Goal: Task Accomplishment & Management: Manage account settings

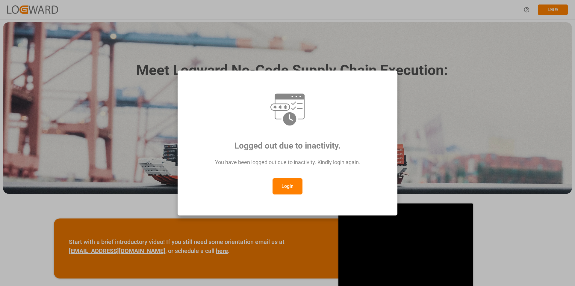
click at [287, 188] on button "Login" at bounding box center [288, 186] width 30 height 16
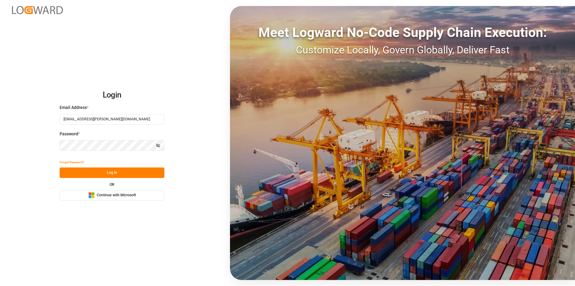
click at [88, 172] on button "Log In" at bounding box center [112, 172] width 105 height 10
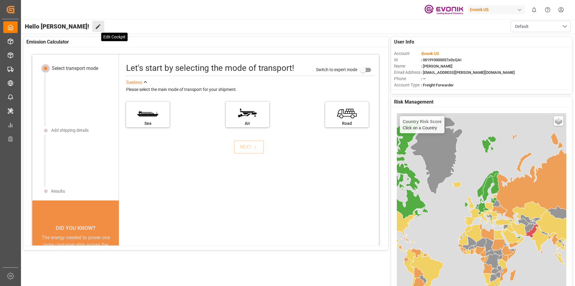
click at [95, 29] on icon at bounding box center [98, 26] width 6 height 6
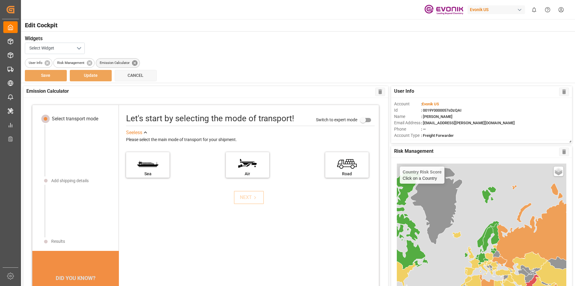
click at [132, 61] on icon at bounding box center [135, 63] width 7 height 7
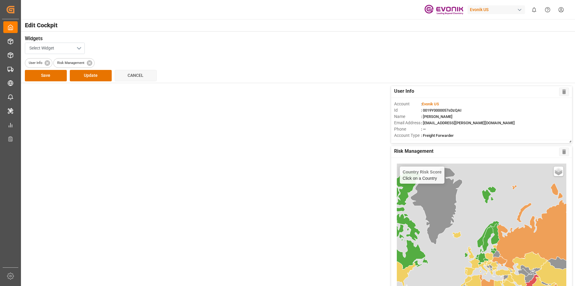
click at [79, 48] on button "Select Widget" at bounding box center [55, 48] width 60 height 11
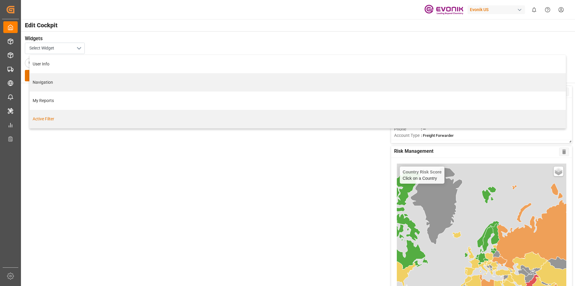
click at [41, 117] on div "Active Filter" at bounding box center [298, 119] width 530 height 6
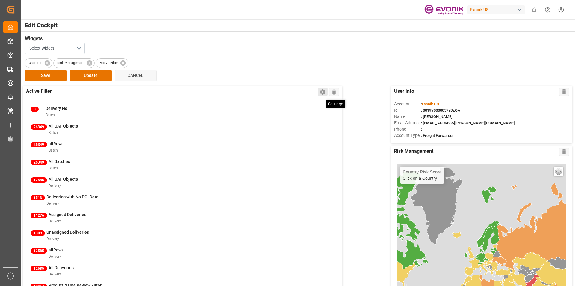
click at [325, 92] on icon at bounding box center [323, 91] width 6 height 6
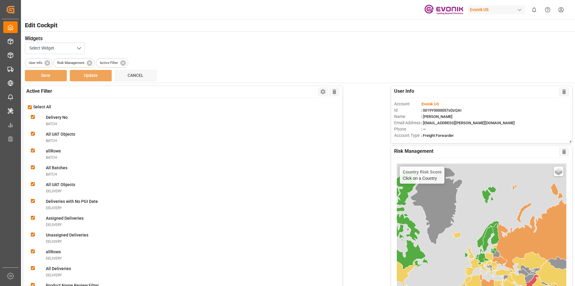
click at [29, 106] on input "checkbox" at bounding box center [30, 107] width 4 height 4
checkbox input "false"
checkbox Nobatch "false"
checkbox Objectsbatch "false"
checkbox input "false"
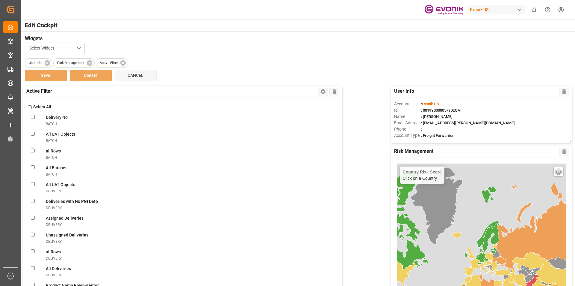
checkbox Batchesbatch "false"
checkbox Objectsdelivery "false"
checkbox Datedelivery "false"
checkbox delivery "false"
checkbox Deliveriesdelivery "false"
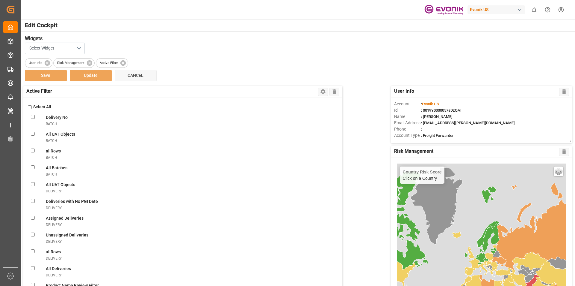
checkbox input "false"
checkbox Deliveriesdelivery "false"
checkbox FilterlineItem "false"
checkbox ObjectslineItem "false"
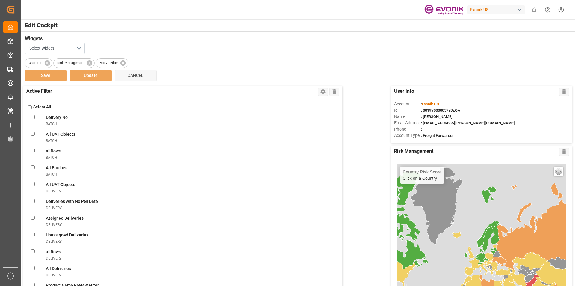
checkbox filterlineItem "false"
checkbox ConsolidationslineItem "false"
checkbox MBlineItem "false"
checkbox TemplatelineItem "false"
checkbox VolumelineItem "false"
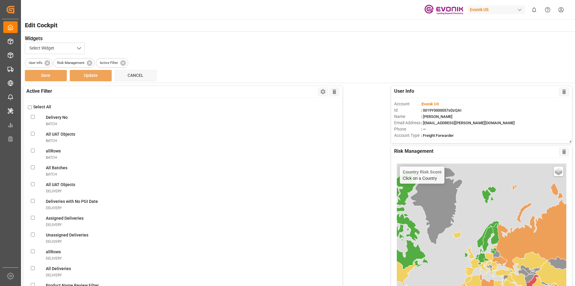
checkbox FilterlineItem "false"
checkbox UnassignedlineItem "false"
checkbox ConsolidationlineItem "false"
checkbox BookinglineItem "false"
checkbox TemplatelineItem "false"
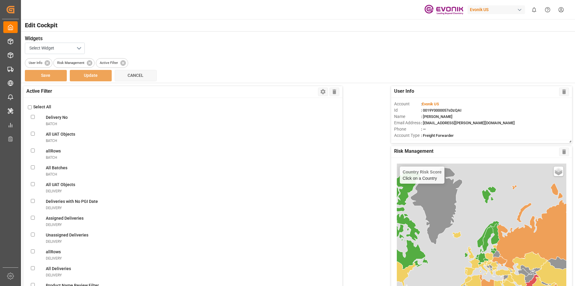
checkbox MissinglineItem "false"
checkbox ReportlineItem "false"
checkbox ViewlineItem "false"
checkbox CSRlineItem "false"
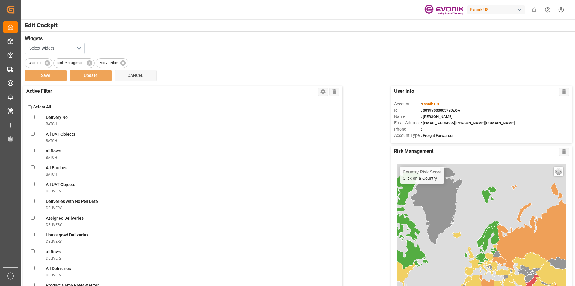
checkbox freightlineItem "false"
checkbox ModelineItem "false"
checkbox ItemslineItem "false"
checkbox input "false"
checkbox ViewnonConformance "false"
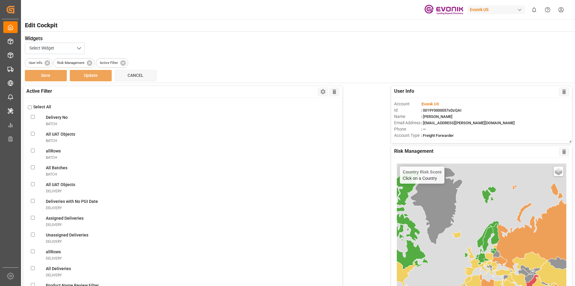
checkbox modesalesOrderIvpo "false"
checkbox DanielasalesOrderIvpo "false"
checkbox objectssalesOrderIvpo "false"
checkbox orderssalesOrderIvpo "false"
checkbox LevelsalesOrderIvpo "false"
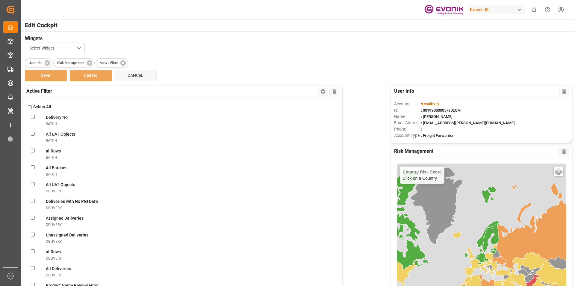
checkbox GlicksalesOrderIvpo "false"
checkbox todaysalesOrderIvpo "false"
checkbox OrderssalesOrderIvpo "false"
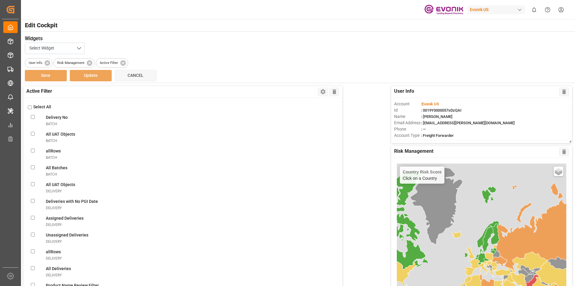
checkbox OrderssalesOrderIvpo "false"
checkbox activesalesOrderIvpo "false"
checkbox modesalesOrderIvpo "false"
checkbox viewsalesOrderIvpo "false"
checkbox OrderssalesOrderIvpo "false"
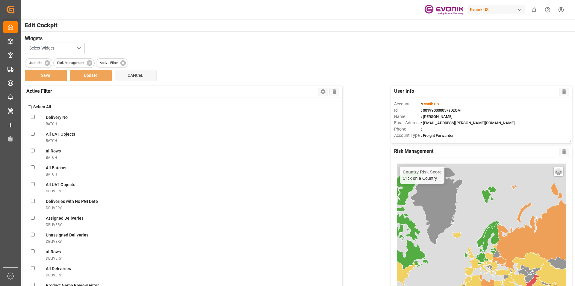
checkbox input "false"
checkbox OrderssalesOrderIvpo "false"
checkbox Documentsshipment "false"
checkbox Viewshipment "false"
checkbox Shipmentsshipment "false"
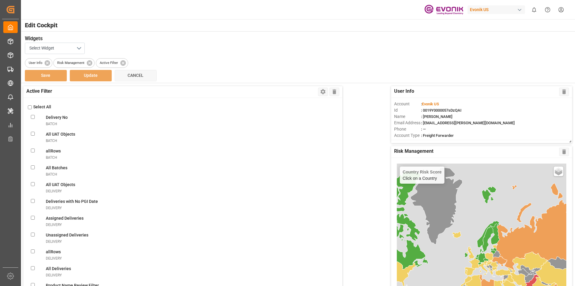
checkbox Shipmentshipment "false"
checkbox Filtershipment "false"
checkbox shipment "false"
checkbox carriershipment "false"
checkbox countshipment "false"
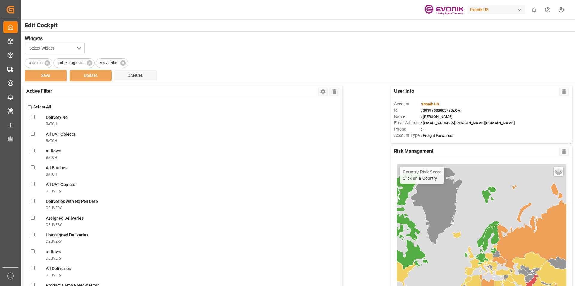
checkbox Daysshipment "false"
checkbox Monitorshipment "false"
checkbox Filtershipment "false"
checkbox Dateshipment "false"
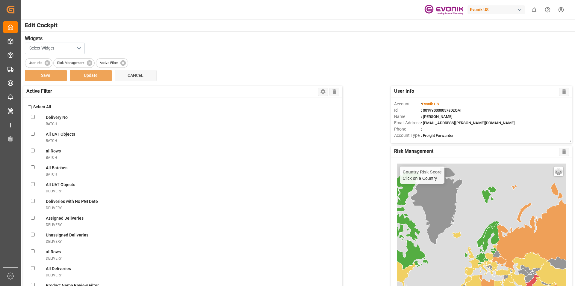
checkbox Dateshipment "false"
checkbox Templateshipment "false"
checkbox Enteredshipment "false"
checkbox MBshipment "false"
checkbox Templateshipment "false"
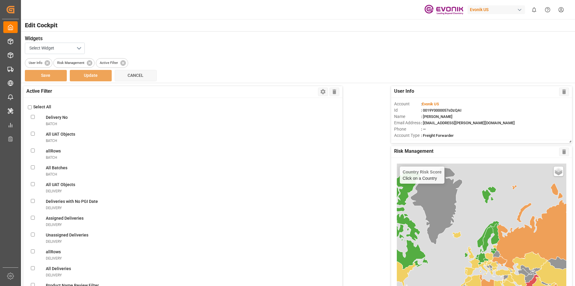
checkbox shipment "false"
checkbox Viewshipment "false"
checkbox ATAshipment "false"
checkbox Volumeshipment "false"
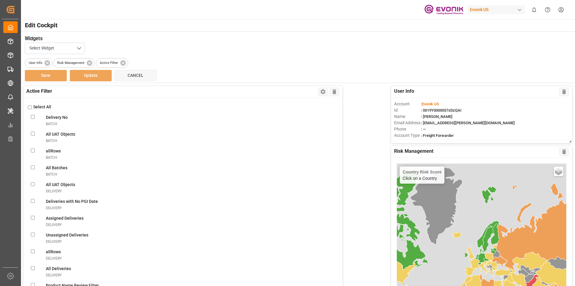
checkbox Filtershipment "false"
checkbox Sentshipment "false"
checkbox Filtershipment "false"
checkbox Deliveriesshipment "false"
checkbox Rec\'dshipment "false"
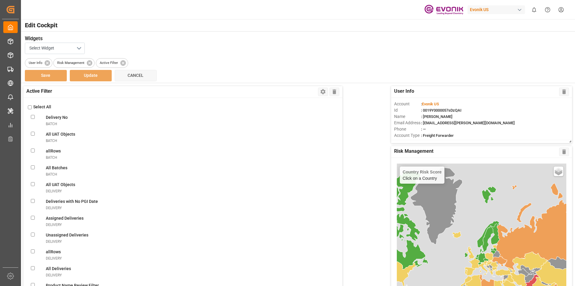
checkbox Templateshipment "false"
checkbox Filtershipment "false"
checkbox Monitorshipment "false"
checkbox Evonikshipment "false"
checkbox FF\(DG\)shipment "false"
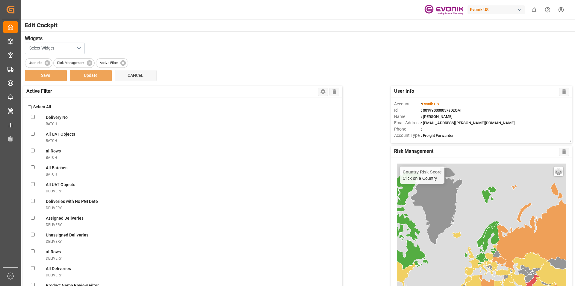
checkbox DG\)shipment "false"
checkbox FFshipment "false"
checkbox carriershipment "false"
checkbox Evonik\(LCL\)shipment "false"
checkbox plant\(LCL\)shipment "false"
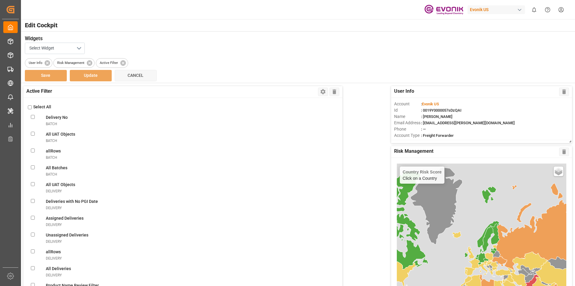
checkbox FFshipment "false"
checkbox doneshipment "false"
checkbox truckershipment "false"
checkbox correctlyshipment "false"
checkbox truckershipment "false"
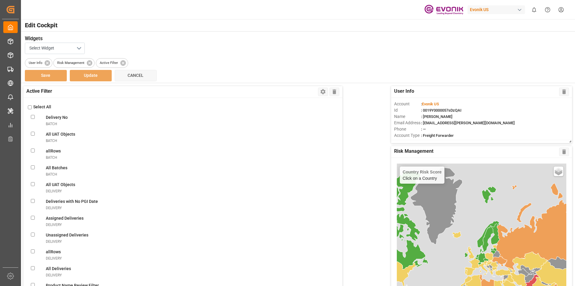
checkbox destinationshipment "false"
checkbox Receivedshipment "false"
checkbox Evonik\(Non-DG\)shipment "false"
checkbox Evonik\(DG\)shipment "false"
checkbox Evonikshipment "false"
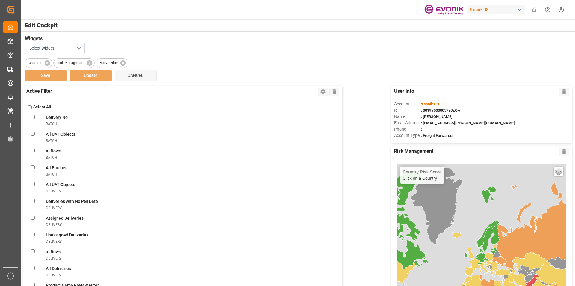
checkbox Filtershipment "false"
checkbox shipmentsshipment "false"
checkbox Messageshipment "false"
checkbox Bookingsshipment "false"
checkbox Confirmationshipment "false"
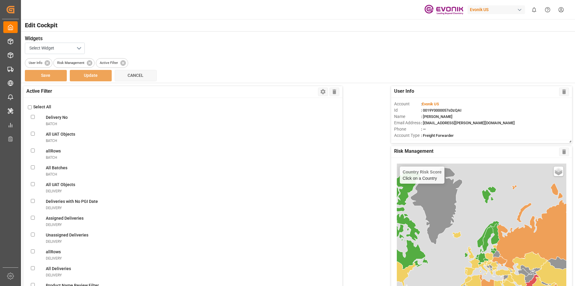
checkbox Confirmationshipment "false"
checkbox ABSshipment "false"
checkbox Errorshipment "false"
checkbox Shipmentsshipment "false"
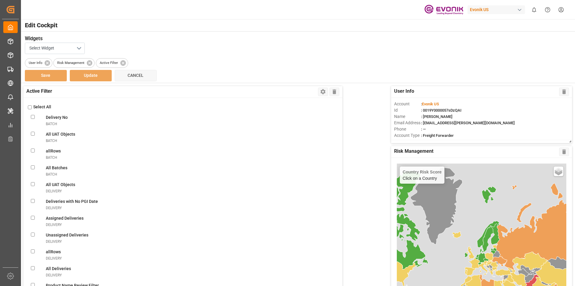
checkbox input "false"
checkbox Errorshipment "false"
checkbox Shipmentsshipment "false"
checkbox Oldshipment "false"
checkbox RemindertransportUnit "false"
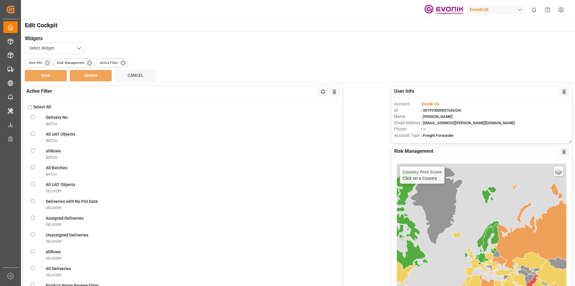
checkbox TUtransportUnit "false"
checkbox OverviewtransportUnit "false"
checkbox FiltertransportUnit "false"
checkbox ViewtransportUnit "false"
checkbox DaystransportUnit "false"
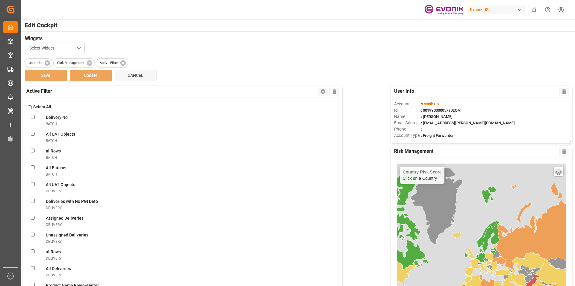
checkbox transportUnit "false"
checkbox Pick-uptransportUnit "false"
checkbox POLtransportUnit "false"
checkbox ATDtransportUnit "false"
checkbox TS1transportUnit "false"
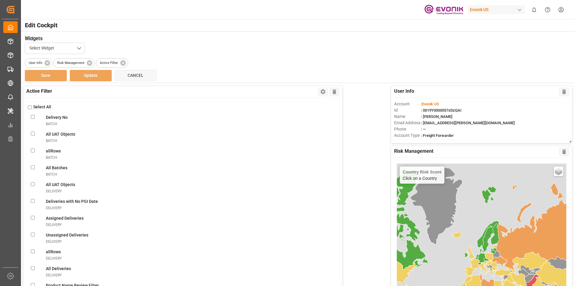
checkbox TS2transportUnit "false"
checkbox TS3transportUnit "false"
checkbox ATAtransportUnit "false"
checkbox PODtransportUnit "false"
checkbox input "false"
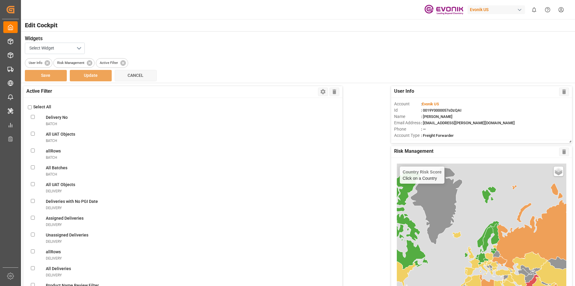
checkbox ReturntransportUnit "false"
checkbox Evonik\(FCL\)transportUnit "false"
checkbox plant\(FCL\)transportUnit "false"
checkbox pickuptransportUnit "false"
checkbox carriertransportUnit "false"
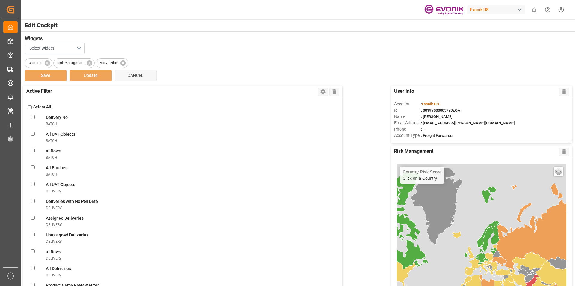
checkbox pre-carriagetransportUnit "false"
checkbox UnitstransportUnit "false"
checkbox MessagetransportUnit "false"
checkbox ReferencetransportUnit "false"
checkbox UnitstransportUnit "false"
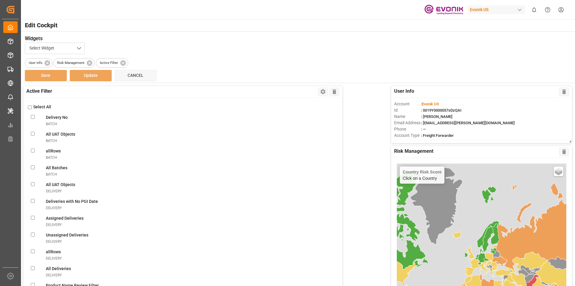
checkbox errortransportUnit "false"
checkbox input "false"
checkbox ObjectstransportUnit "false"
checkbox VendorsvendorMaster "false"
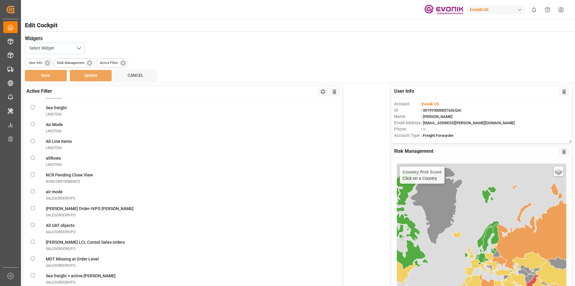
scroll to position [509, 0]
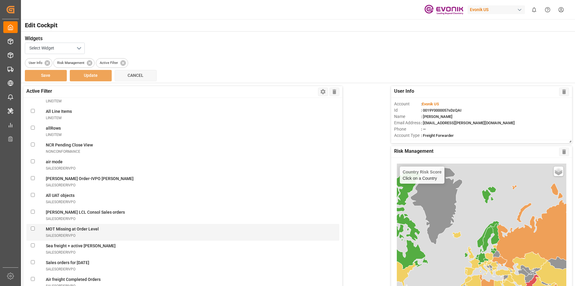
click at [33, 229] on LevelsalesOrderIvpo "checkbox" at bounding box center [33, 228] width 4 height 4
checkbox LevelsalesOrderIvpo "true"
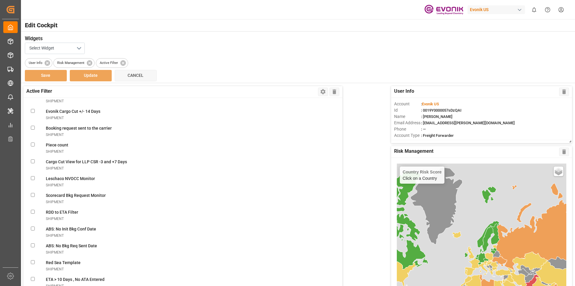
scroll to position [959, 0]
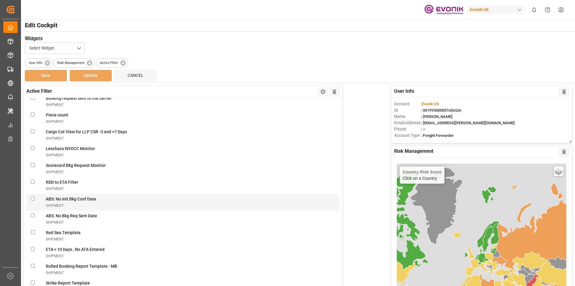
click at [32, 199] on Dateshipment "checkbox" at bounding box center [33, 198] width 4 height 4
checkbox Dateshipment "true"
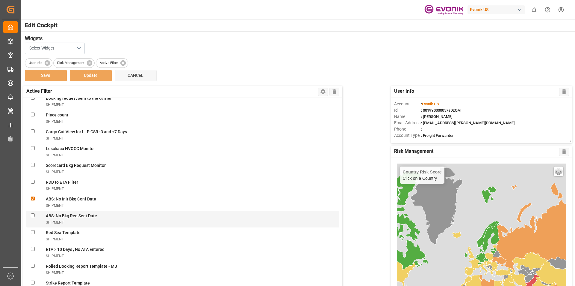
click at [32, 215] on Dateshipment "checkbox" at bounding box center [33, 215] width 4 height 4
checkbox Dateshipment "true"
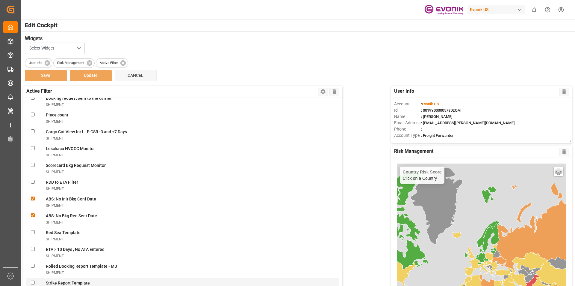
scroll to position [1019, 0]
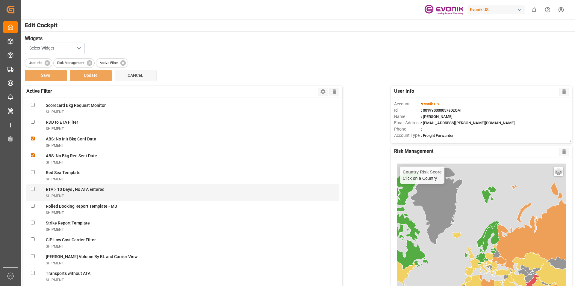
click at [34, 189] on Enteredshipment "checkbox" at bounding box center [33, 189] width 4 height 4
checkbox Enteredshipment "true"
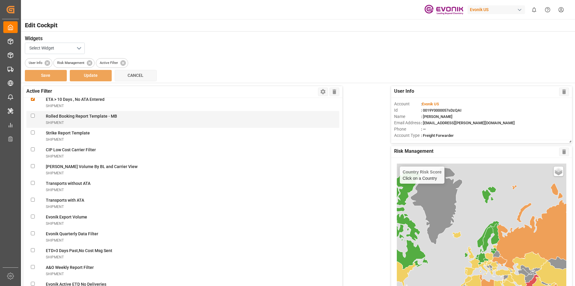
scroll to position [1139, 0]
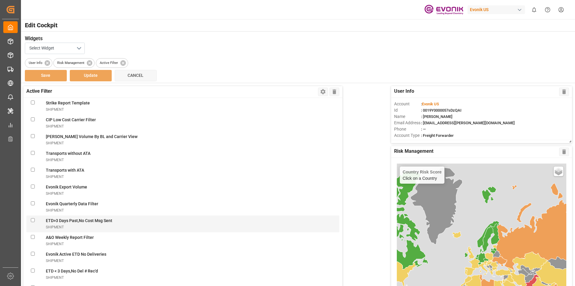
click at [34, 220] on Sentshipment "checkbox" at bounding box center [33, 220] width 4 height 4
checkbox Sentshipment "true"
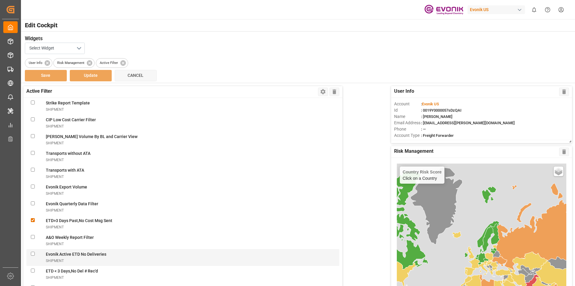
scroll to position [1199, 0]
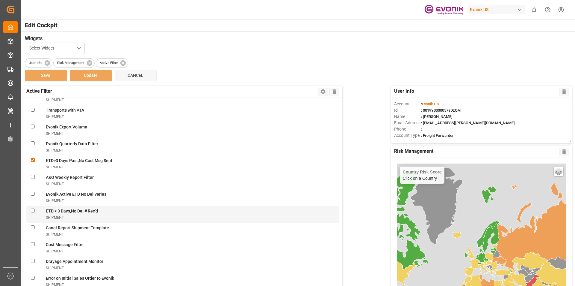
click at [31, 211] on Rec\'dshipment "checkbox" at bounding box center [33, 210] width 4 height 4
checkbox Rec\'dshipment "true"
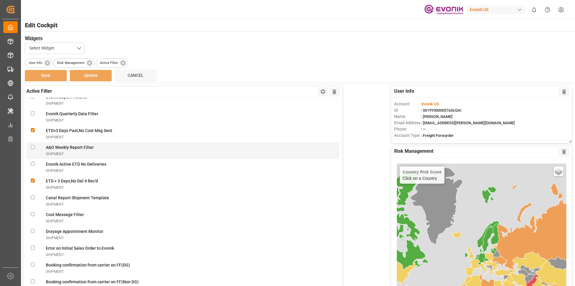
scroll to position [1259, 0]
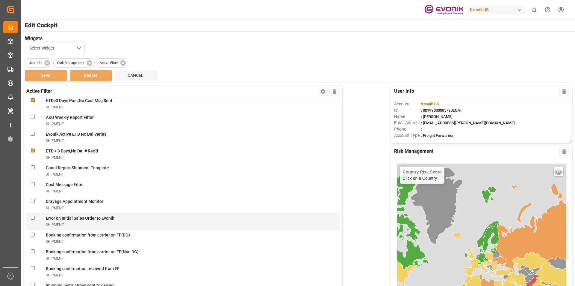
click at [33, 219] on Evonikshipment "checkbox" at bounding box center [33, 217] width 4 height 4
click at [34, 217] on Evonikshipment "checkbox" at bounding box center [33, 217] width 4 height 4
click at [32, 217] on Evonikshipment "checkbox" at bounding box center [33, 217] width 4 height 4
checkbox Evonikshipment "true"
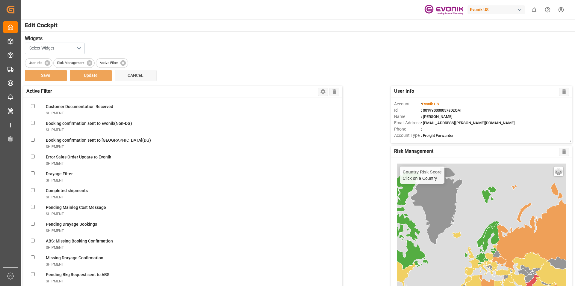
scroll to position [1648, 0]
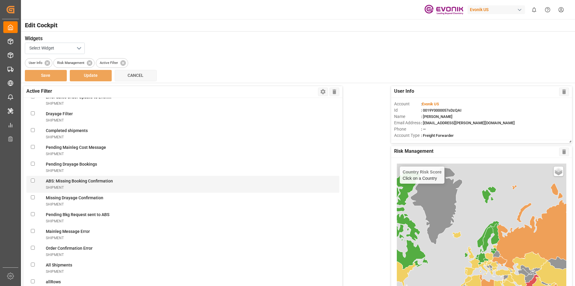
click at [33, 180] on Confirmationshipment "checkbox" at bounding box center [33, 180] width 4 height 4
checkbox Confirmationshipment "true"
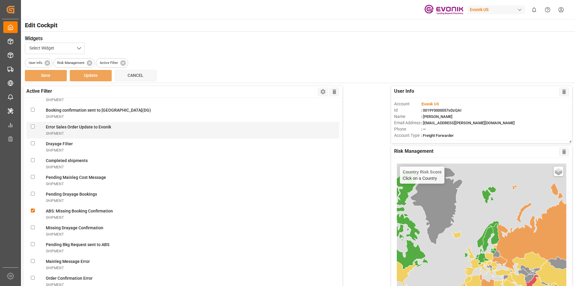
click at [33, 126] on Evonikshipment "checkbox" at bounding box center [33, 126] width 4 height 4
checkbox Evonikshipment "true"
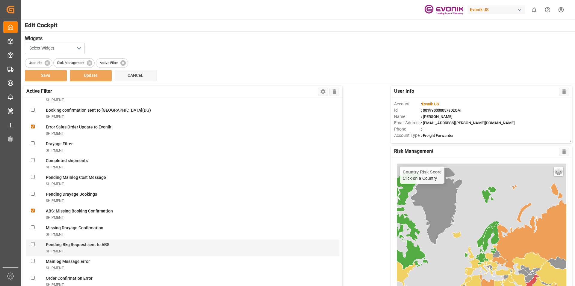
click at [34, 245] on ABSshipment "checkbox" at bounding box center [33, 244] width 4 height 4
checkbox ABSshipment "true"
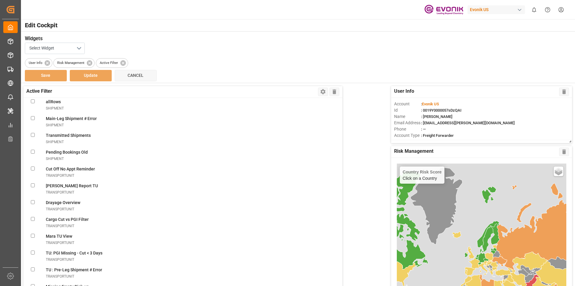
scroll to position [1858, 0]
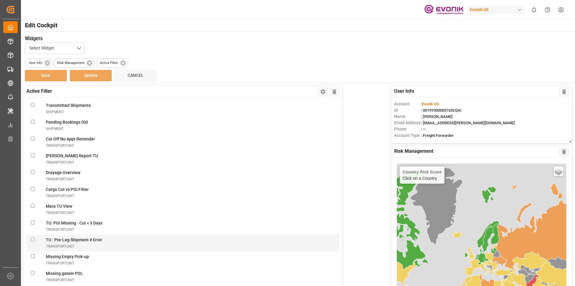
click at [33, 240] on transportUnit "checkbox" at bounding box center [33, 239] width 4 height 4
checkbox transportUnit "true"
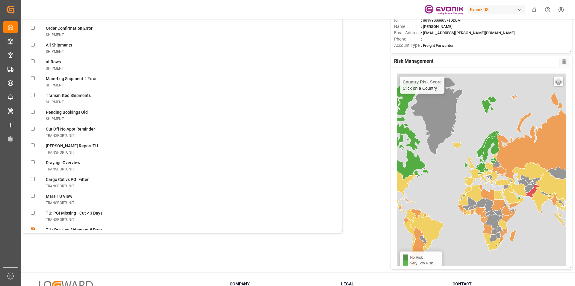
scroll to position [1748, 0]
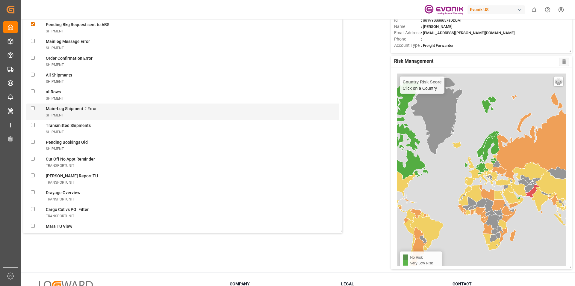
click at [33, 108] on Errorshipment "checkbox" at bounding box center [33, 108] width 4 height 4
checkbox Errorshipment "true"
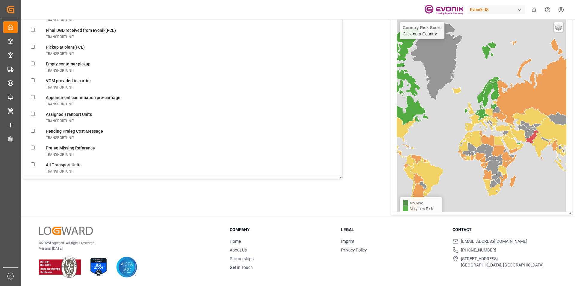
scroll to position [2198, 0]
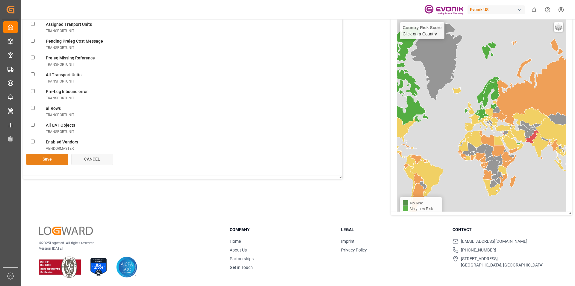
click at [41, 156] on button "Save" at bounding box center [47, 158] width 42 height 11
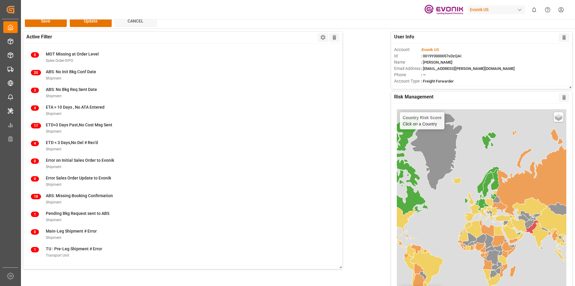
scroll to position [0, 0]
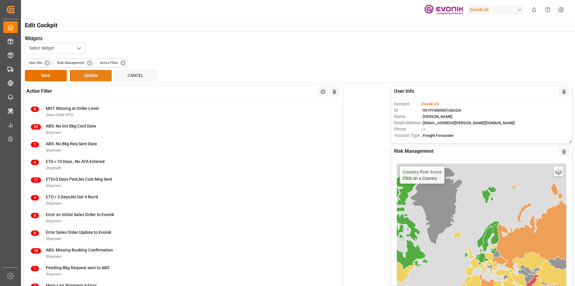
click at [99, 79] on button "Update" at bounding box center [91, 75] width 42 height 11
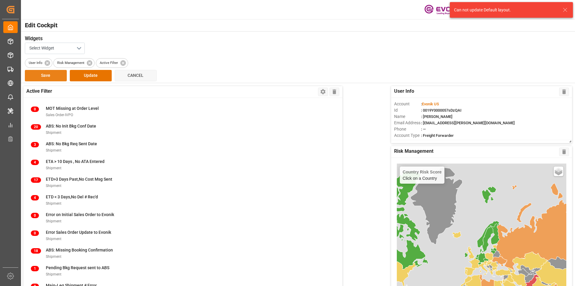
click at [35, 74] on button "Save" at bounding box center [46, 75] width 42 height 11
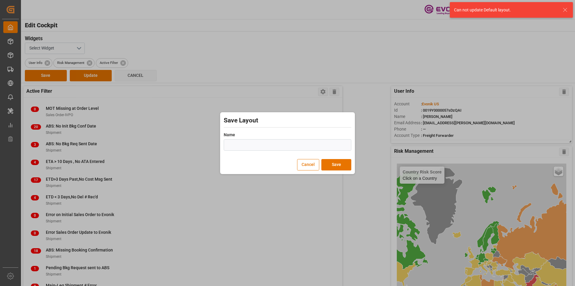
click at [258, 144] on input "text" at bounding box center [288, 144] width 128 height 11
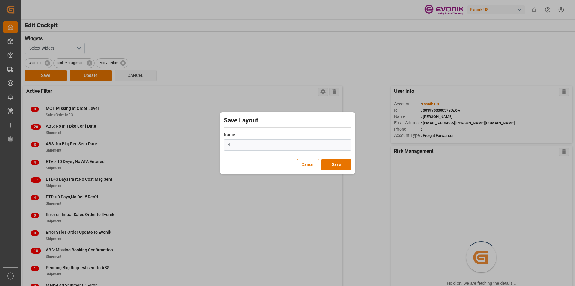
type input "N"
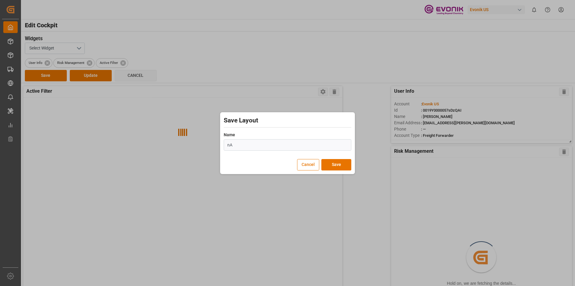
type input "n"
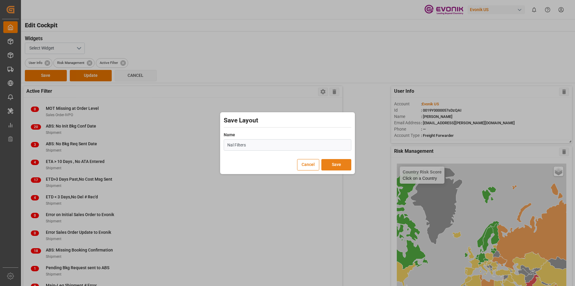
type input "Nal Filters"
click at [337, 163] on button "Save" at bounding box center [337, 164] width 30 height 11
